Goal: Task Accomplishment & Management: Use online tool/utility

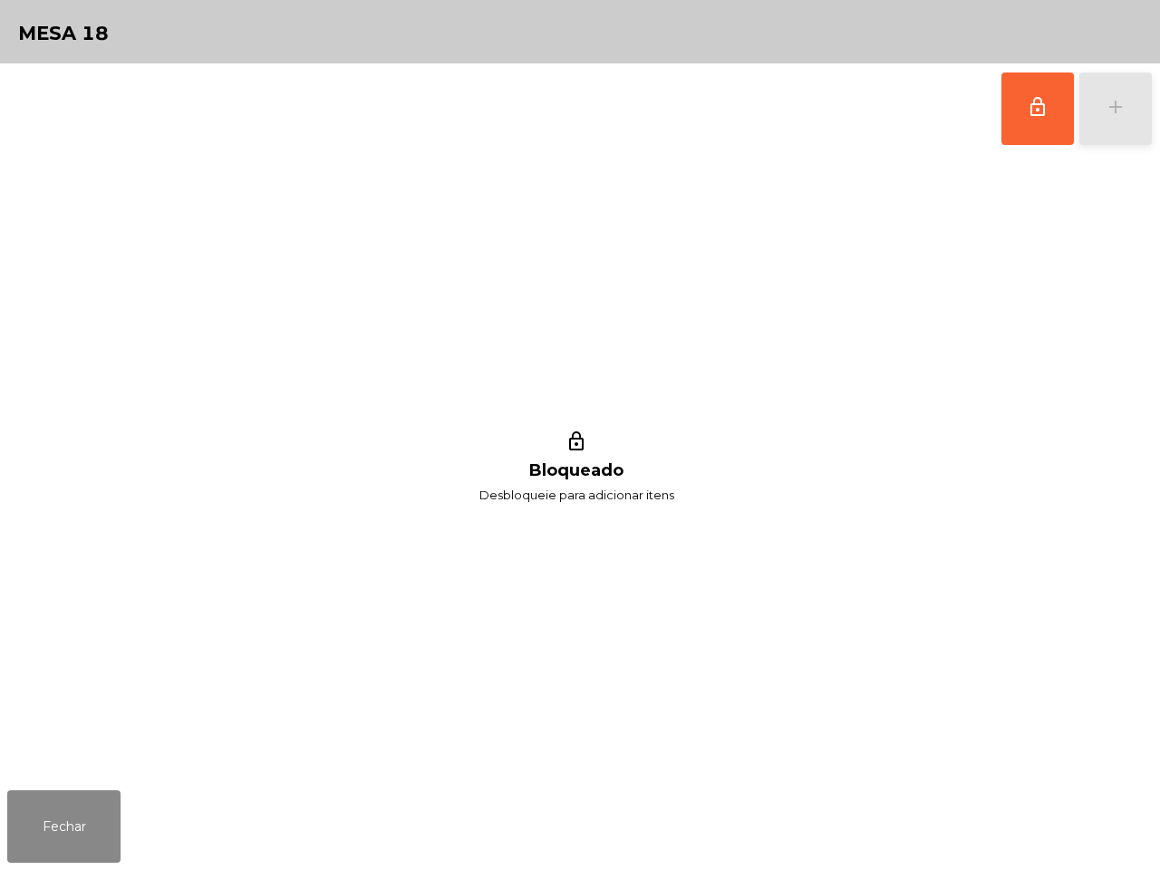
click at [1130, 119] on button "add" at bounding box center [1116, 109] width 73 height 73
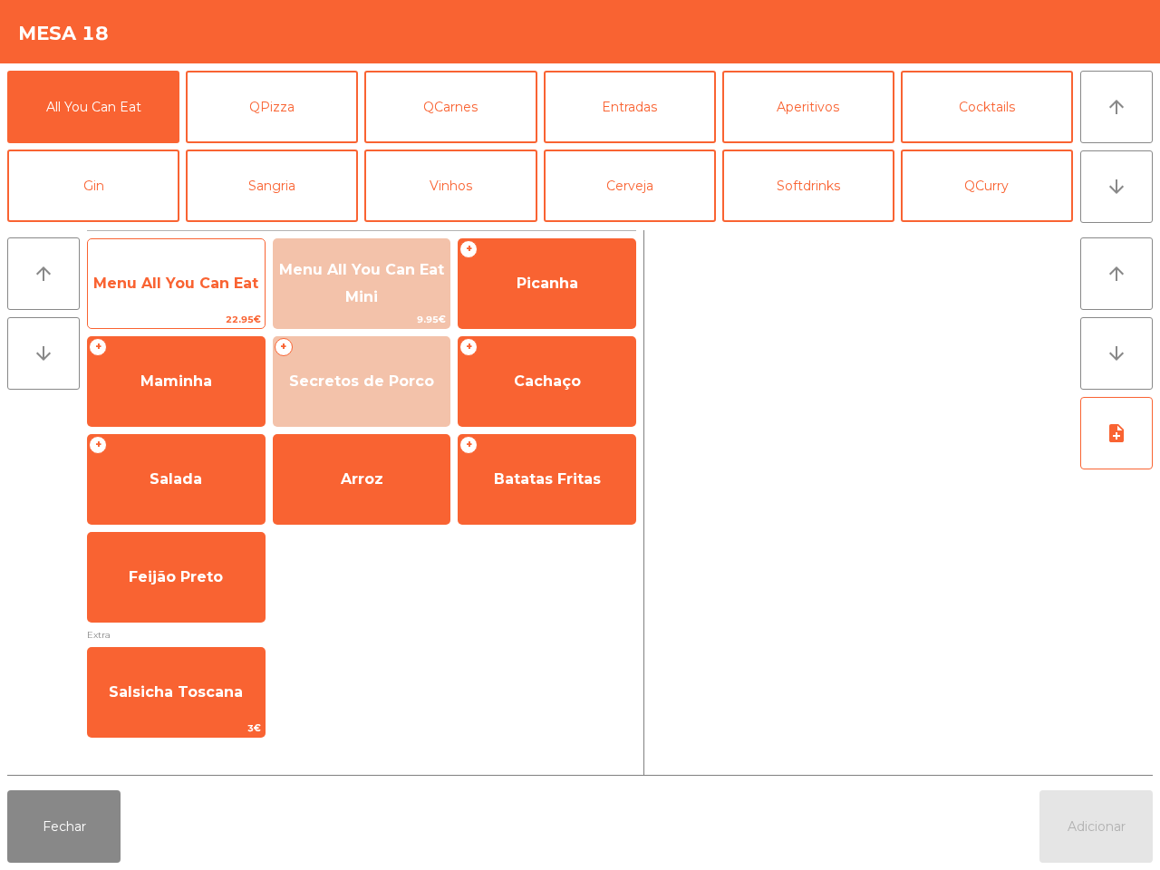
click at [191, 277] on span "Menu All You Can Eat" at bounding box center [175, 283] width 165 height 17
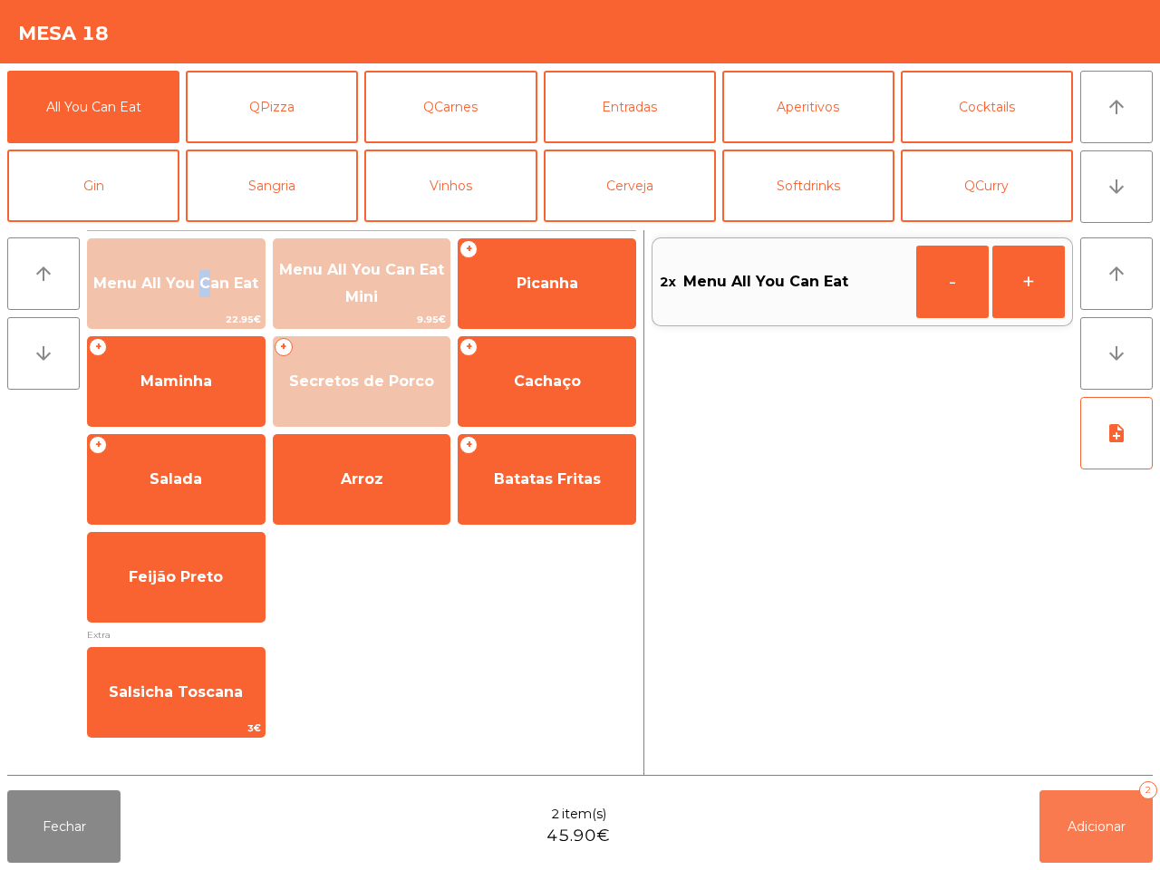
click at [1094, 849] on button "Adicionar 2" at bounding box center [1096, 827] width 113 height 73
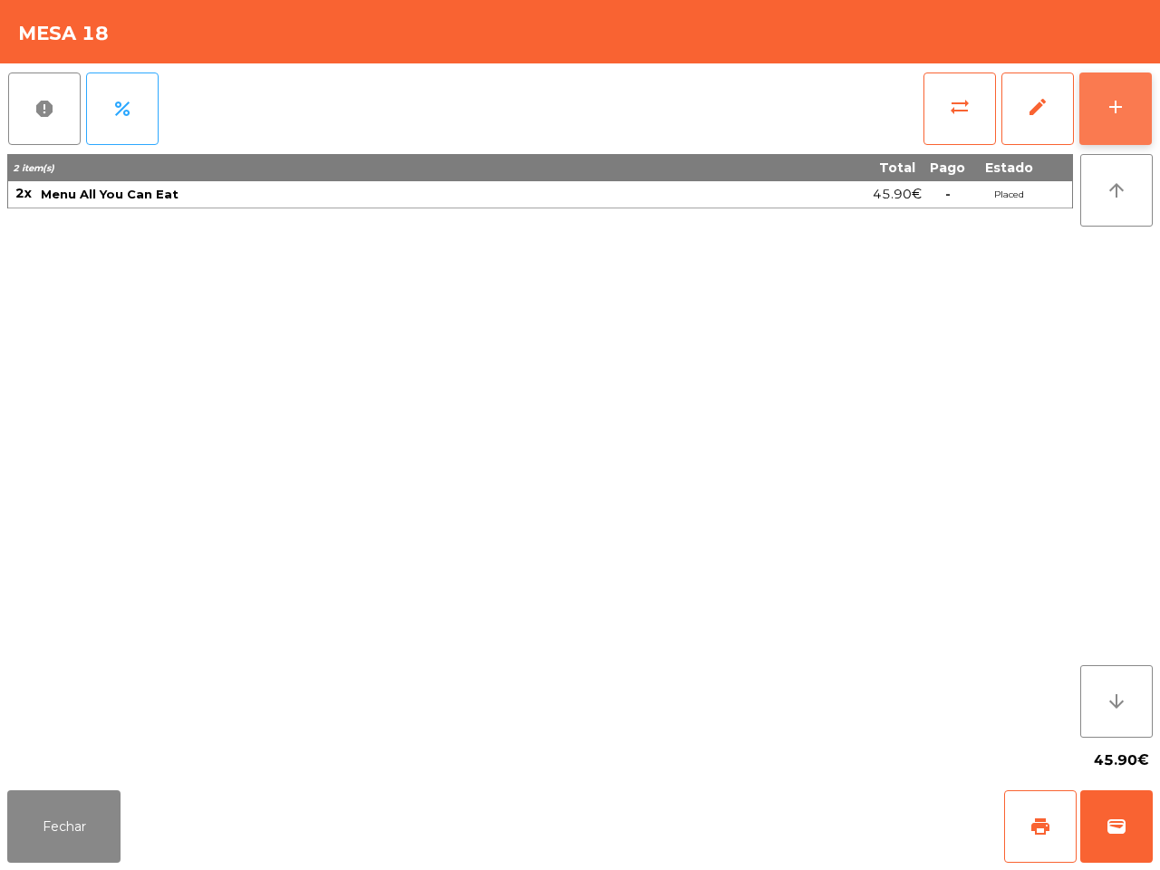
drag, startPoint x: 1145, startPoint y: 92, endPoint x: 1136, endPoint y: 105, distance: 15.6
click at [1136, 105] on button "add" at bounding box center [1116, 109] width 73 height 73
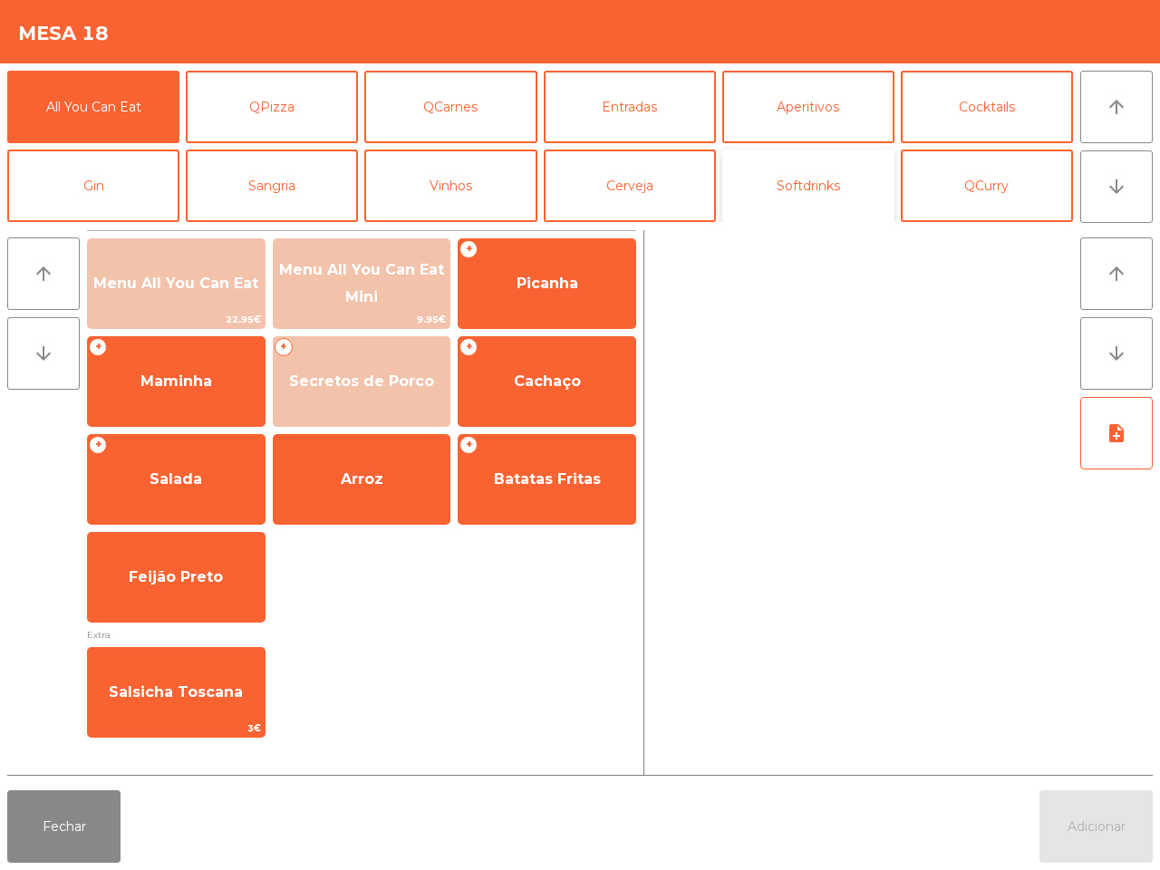
click at [800, 189] on button "Softdrinks" at bounding box center [809, 186] width 172 height 73
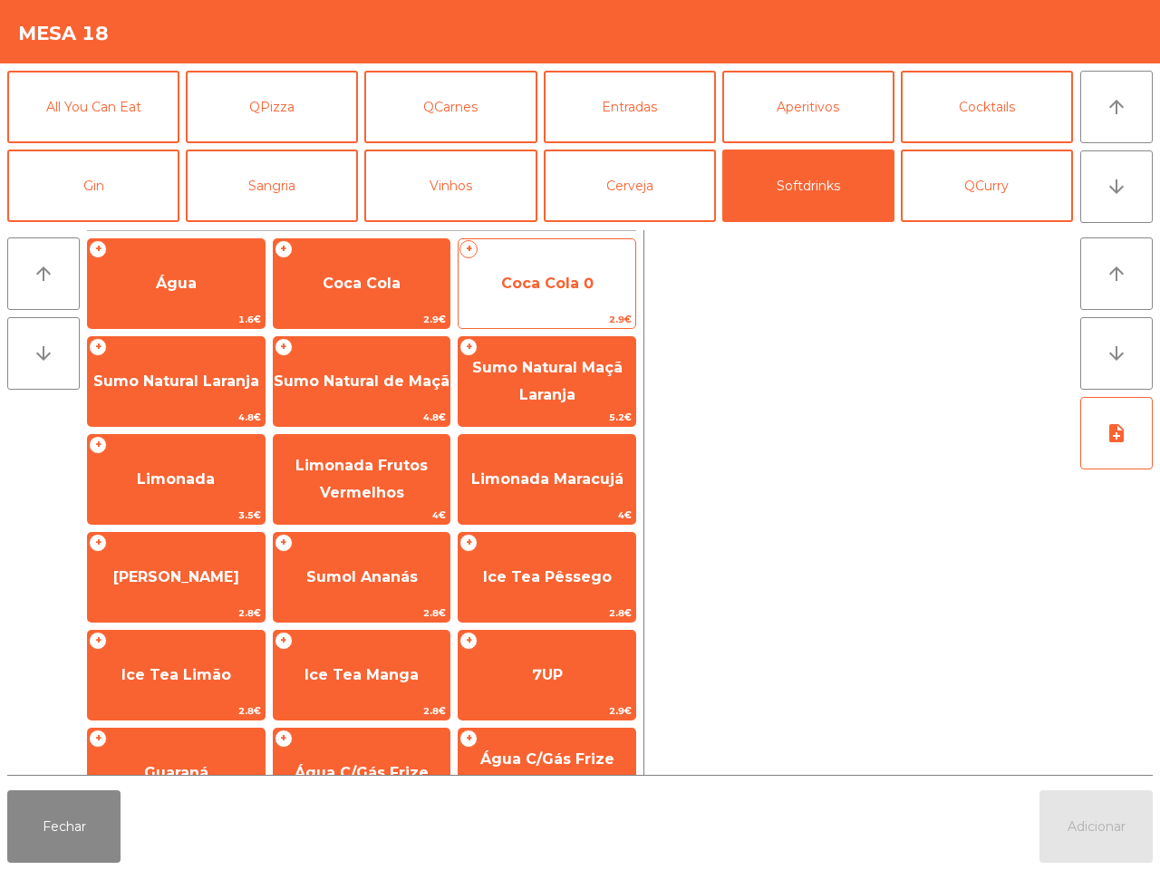
click at [564, 291] on span "Coca Cola 0" at bounding box center [547, 283] width 92 height 17
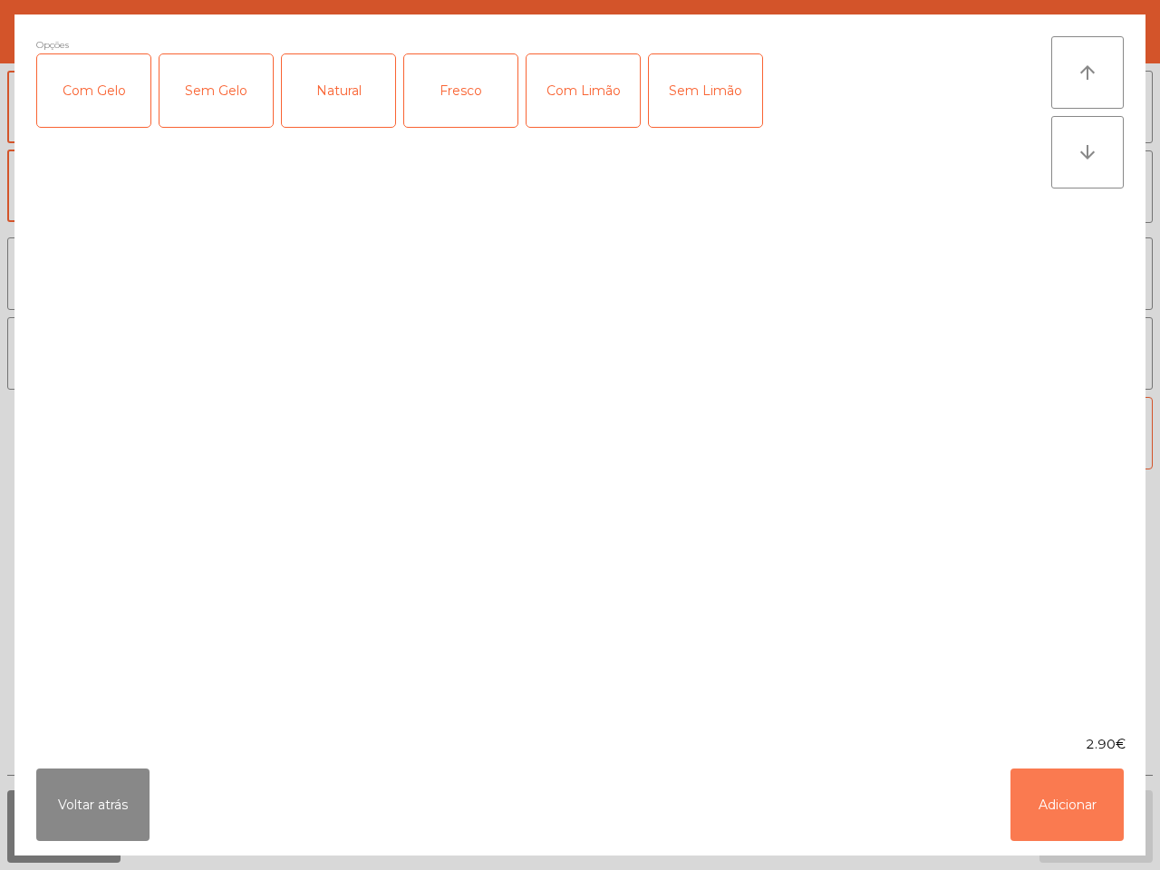
drag, startPoint x: 1092, startPoint y: 798, endPoint x: 1086, endPoint y: 771, distance: 27.0
click at [1092, 799] on button "Adicionar" at bounding box center [1067, 805] width 113 height 73
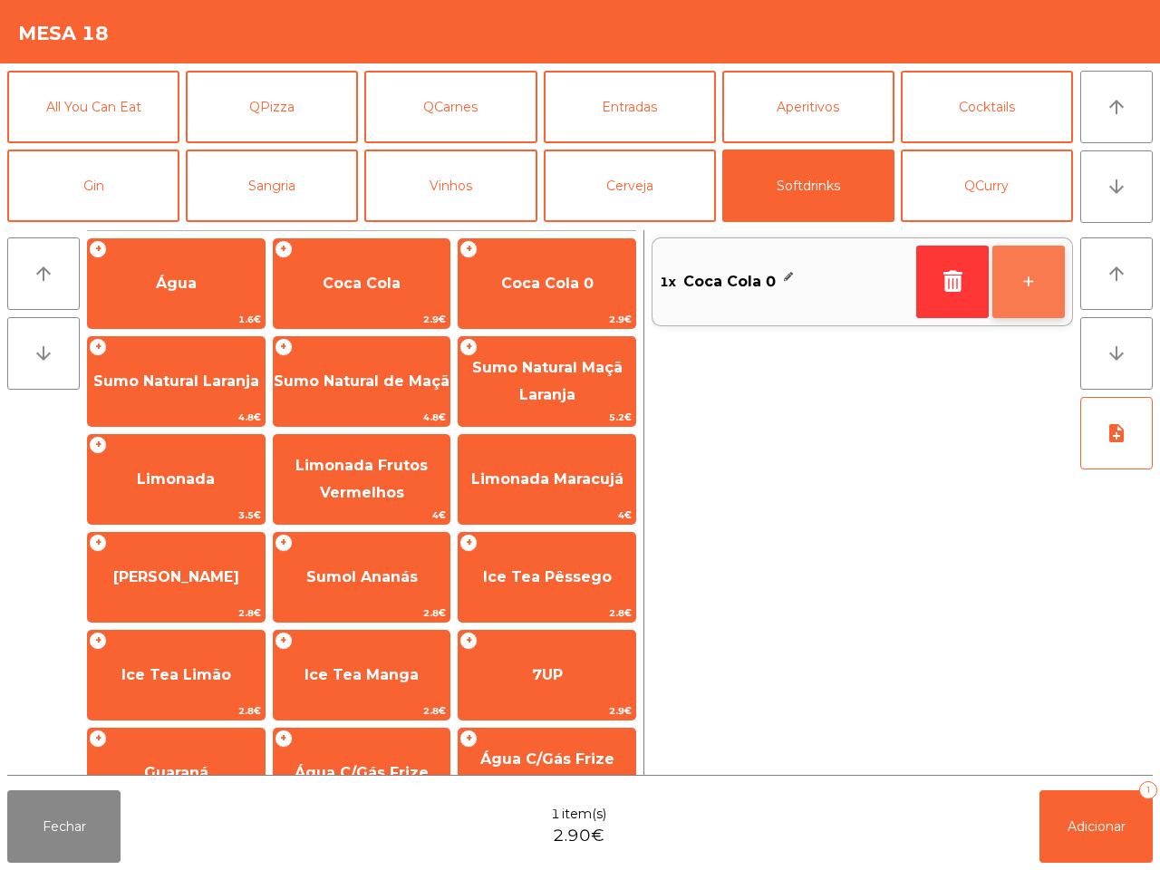
click at [1021, 296] on button "+" at bounding box center [1029, 282] width 73 height 73
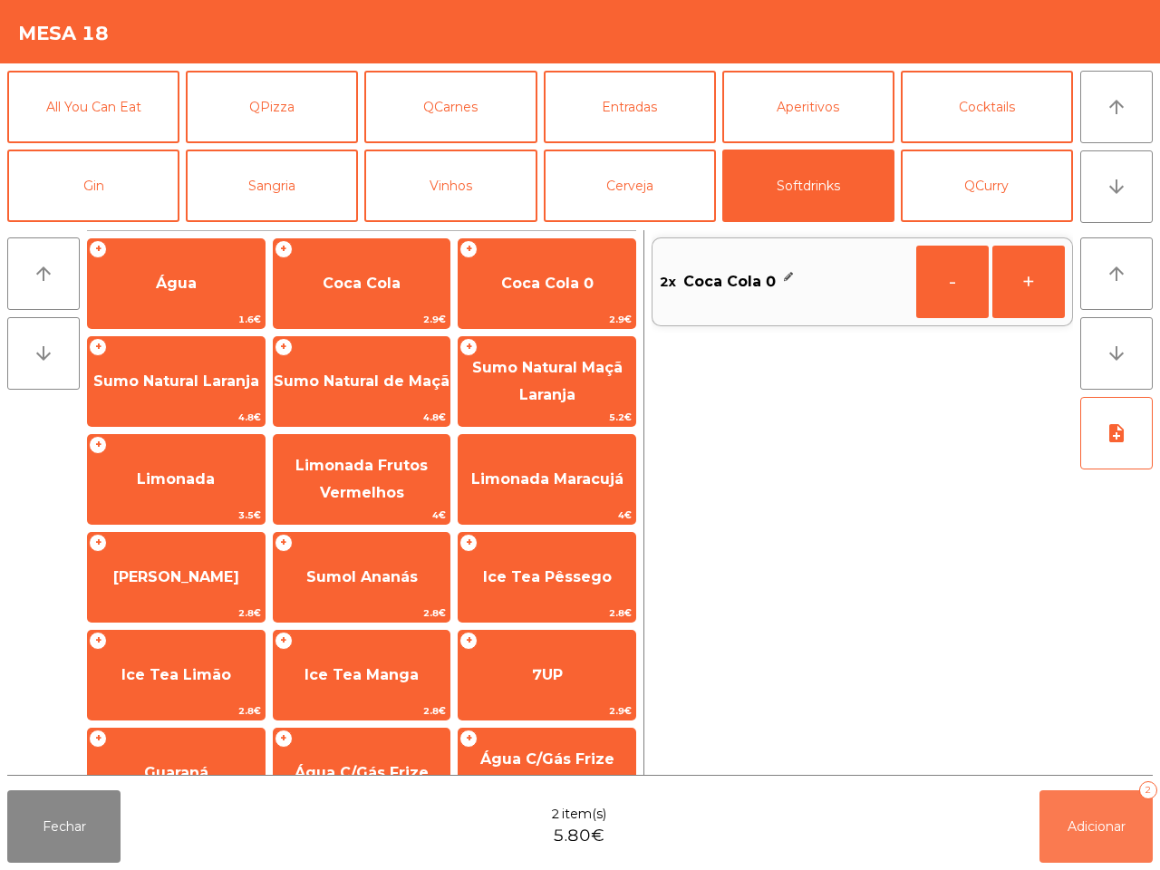
click at [1086, 805] on button "Adicionar 2" at bounding box center [1096, 827] width 113 height 73
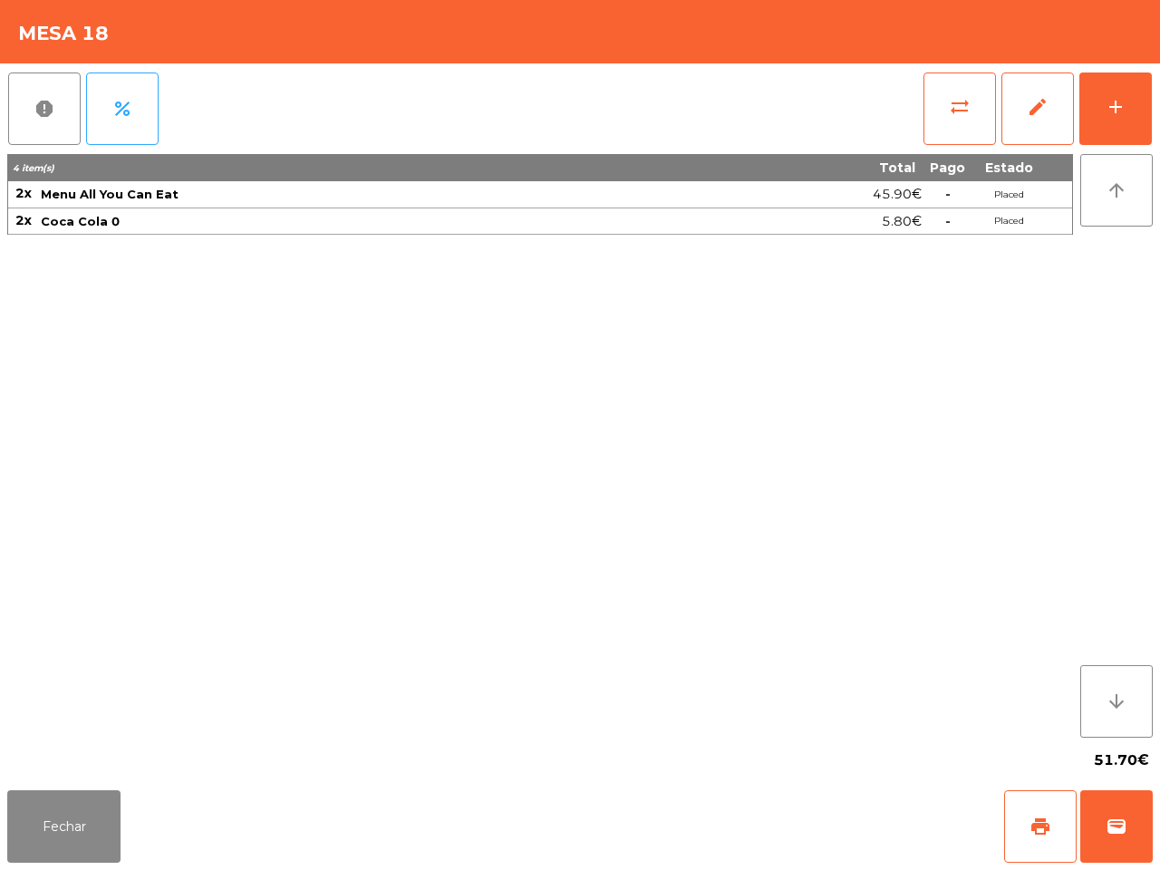
click at [1021, 707] on div "4 item(s) Total Pago Estado 2x Menu All You Can Eat 45.90€ - Placed 2x Coca Col…" at bounding box center [540, 446] width 1066 height 584
drag, startPoint x: 75, startPoint y: 846, endPoint x: 301, endPoint y: 509, distance: 405.8
click at [75, 848] on button "Fechar" at bounding box center [63, 827] width 113 height 73
